Goal: Task Accomplishment & Management: Manage account settings

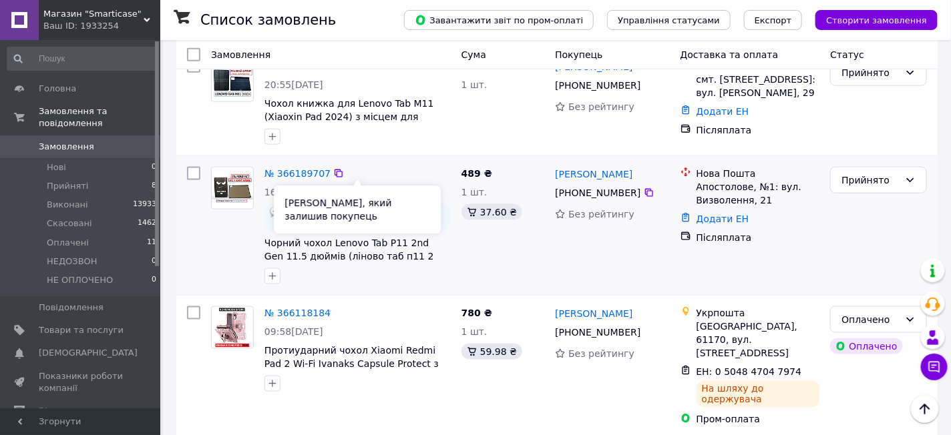
scroll to position [501, 0]
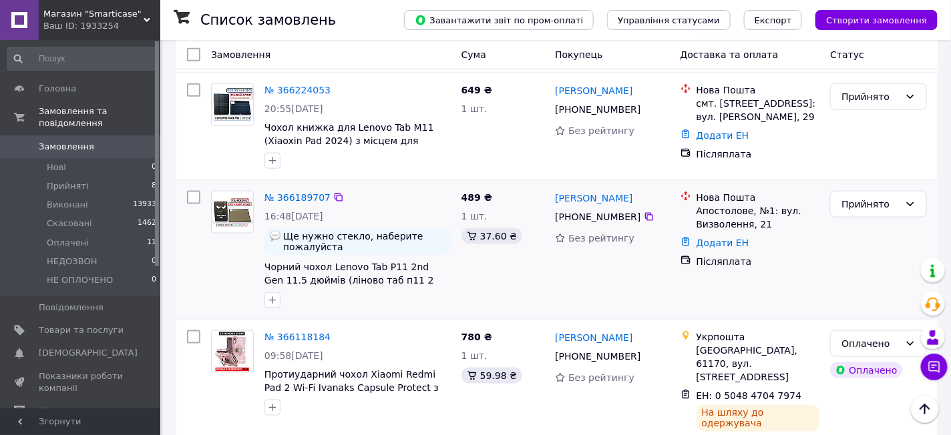
click at [576, 250] on div "[PERSON_NAME] [PHONE_NUMBER] Без рейтингу" at bounding box center [612, 250] width 125 height 128
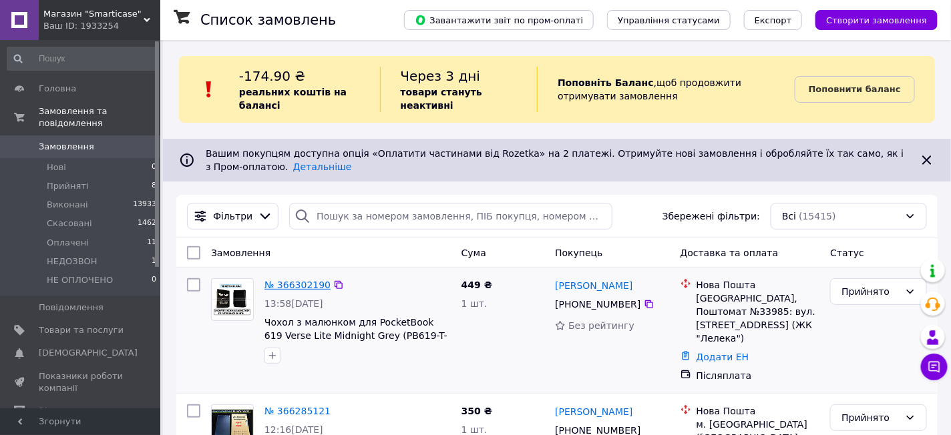
click at [284, 285] on link "№ 366302190" at bounding box center [297, 285] width 66 height 11
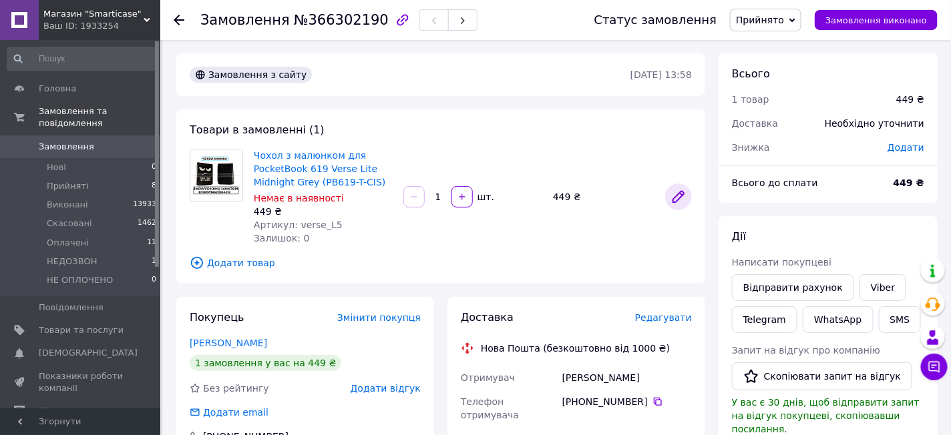
click at [680, 196] on icon at bounding box center [678, 197] width 11 height 11
click at [71, 90] on span "Головна" at bounding box center [81, 89] width 85 height 12
